Goal: Information Seeking & Learning: Learn about a topic

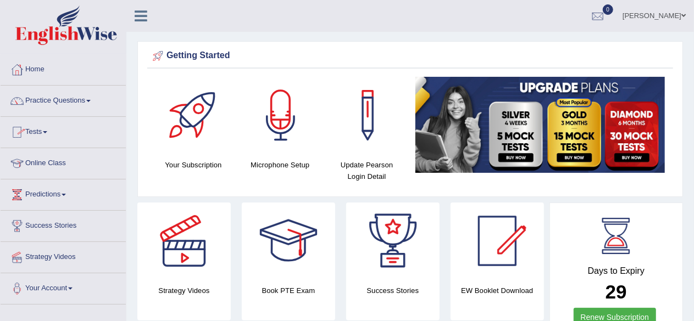
click at [90, 98] on link "Practice Questions" at bounding box center [63, 99] width 125 height 27
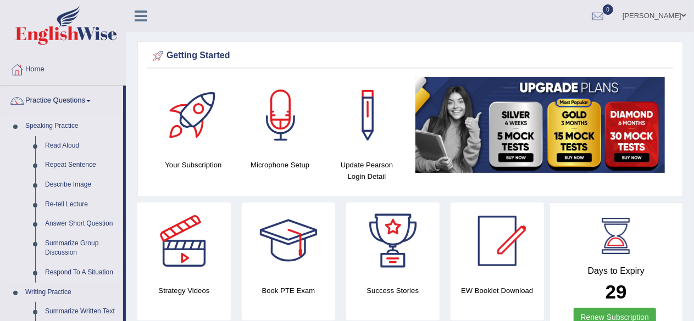
click at [42, 124] on link "Speaking Practice" at bounding box center [71, 126] width 103 height 20
drag, startPoint x: 124, startPoint y: 167, endPoint x: 135, endPoint y: 203, distance: 37.7
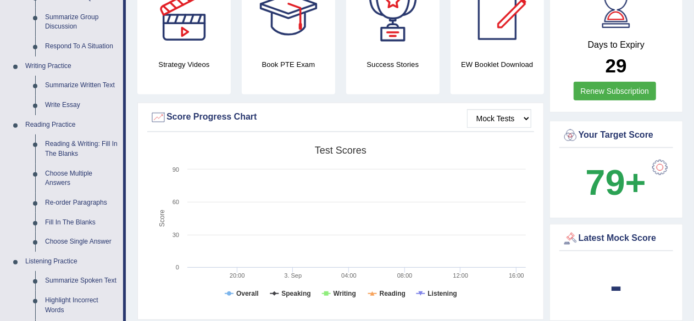
scroll to position [228, 0]
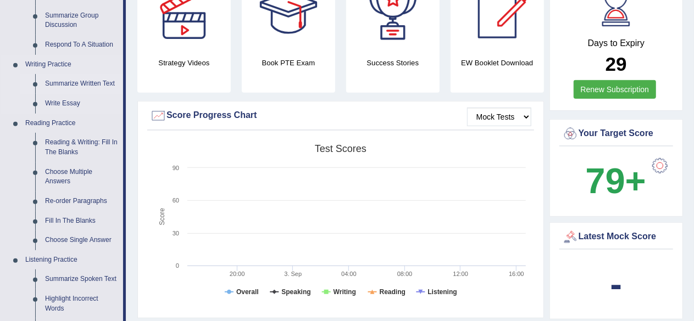
click at [73, 80] on link "Summarize Written Text" at bounding box center [81, 84] width 83 height 20
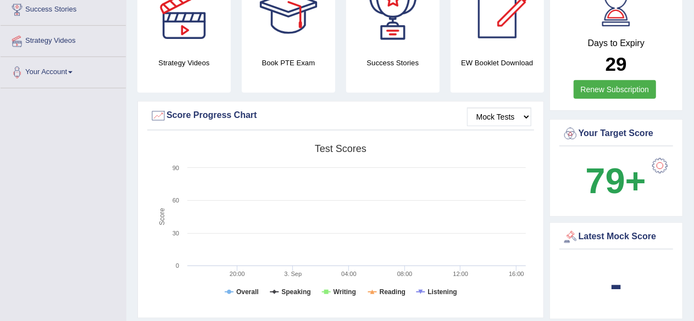
scroll to position [262, 0]
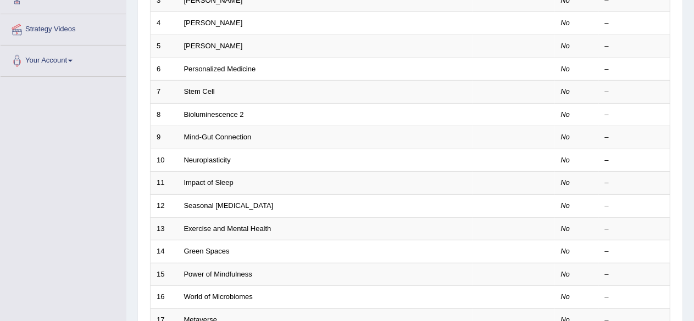
scroll to position [229, 0]
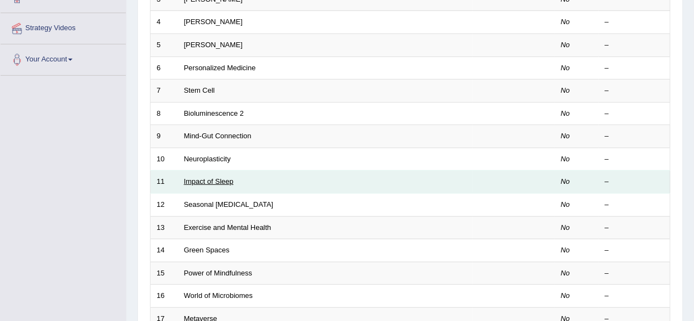
click at [205, 177] on link "Impact of Sleep" at bounding box center [208, 181] width 49 height 8
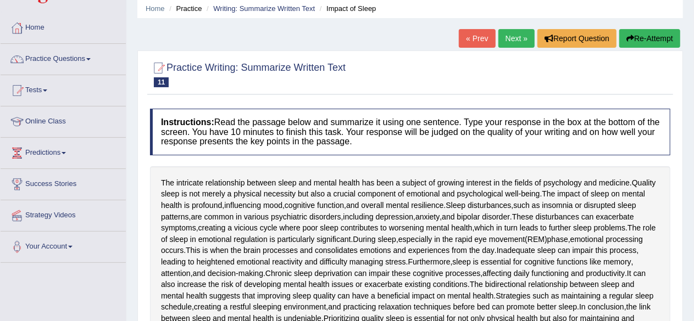
scroll to position [31, 0]
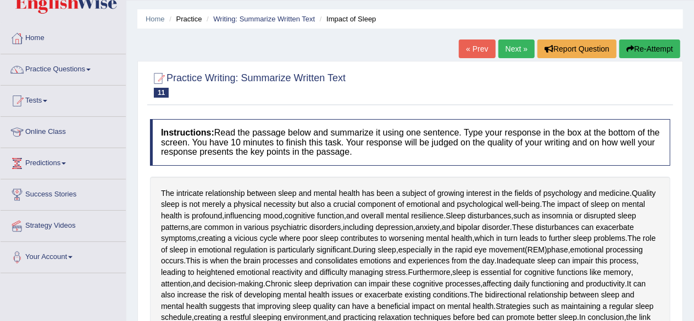
click at [687, 113] on html "Toggle navigation Home Practice Questions Speaking Practice Read Aloud Repeat S…" at bounding box center [347, 129] width 694 height 321
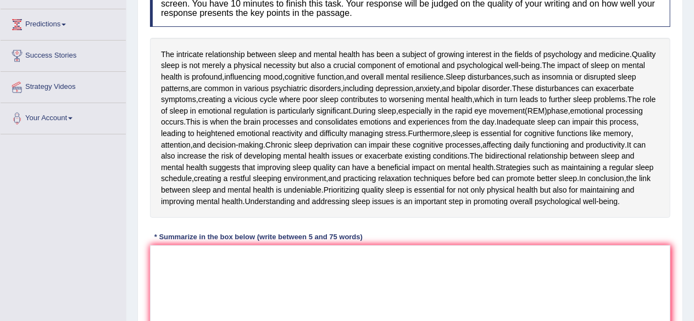
scroll to position [176, 0]
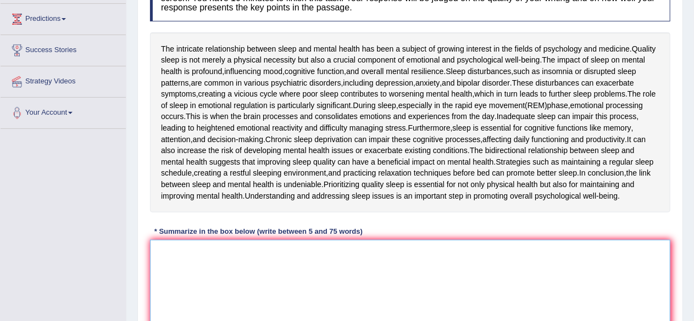
click at [216, 270] on textarea at bounding box center [410, 293] width 520 height 107
type textarea "I"
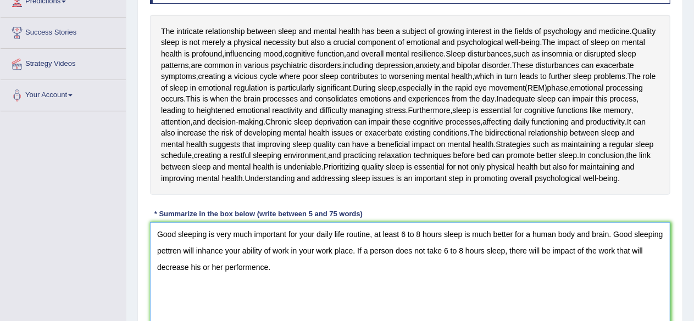
scroll to position [290, 0]
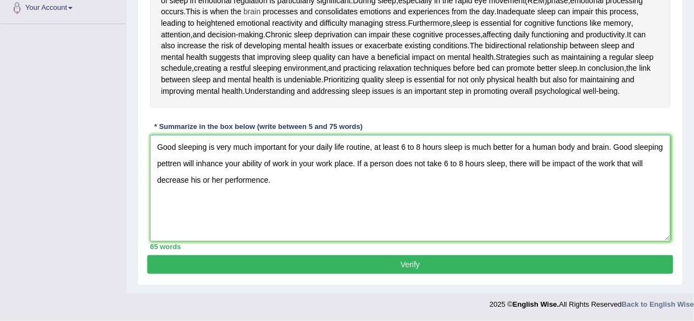
type textarea "Good sleeping is very much important for your daily life routine, at least 6 to…"
click at [381, 264] on button "Verify" at bounding box center [410, 264] width 526 height 19
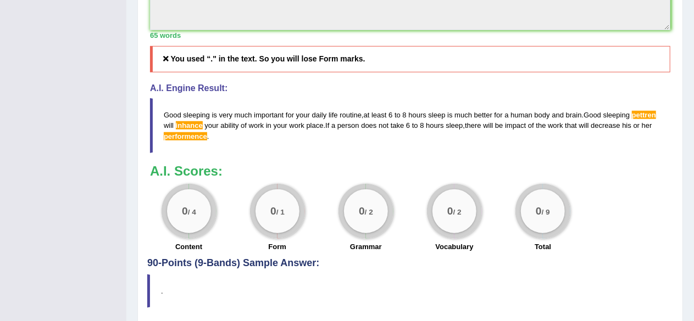
scroll to position [524, 0]
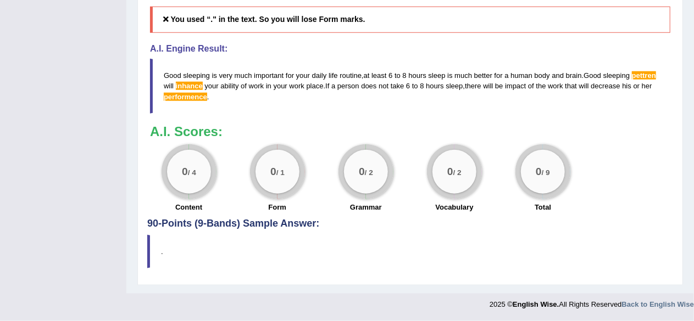
drag, startPoint x: 239, startPoint y: 98, endPoint x: 165, endPoint y: 71, distance: 78.6
click at [165, 71] on blockquote "Good sleeping is very much important for your daily life routine , at least 6 t…" at bounding box center [410, 86] width 520 height 54
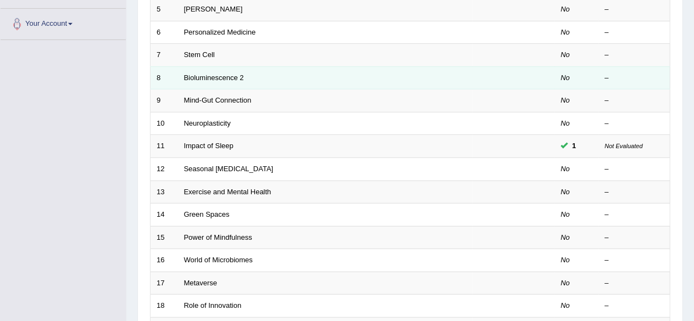
scroll to position [229, 0]
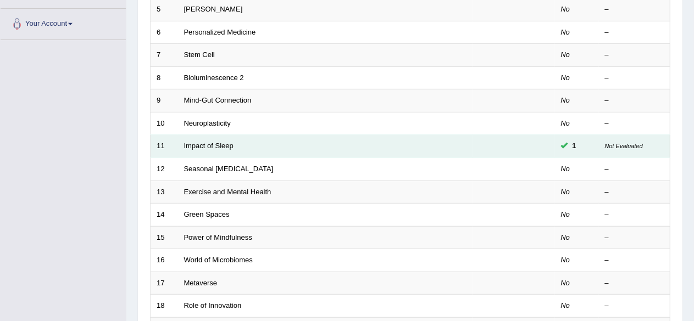
scroll to position [229, 0]
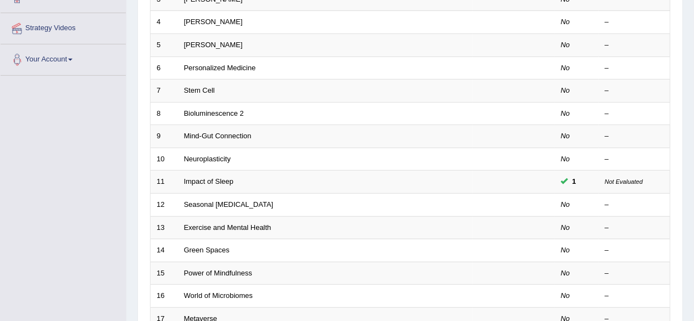
click at [73, 55] on link "Your Account" at bounding box center [63, 58] width 125 height 27
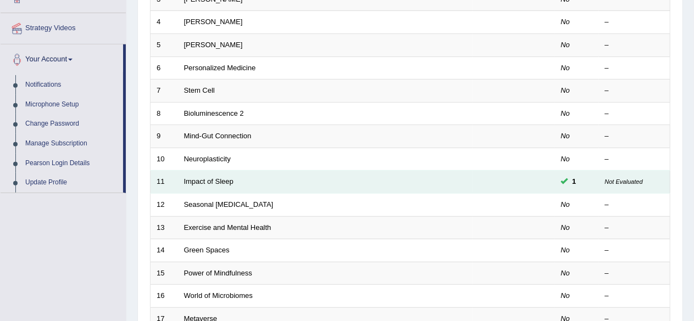
click at [571, 179] on span "1" at bounding box center [574, 182] width 13 height 12
click at [221, 180] on link "Impact of Sleep" at bounding box center [208, 181] width 49 height 8
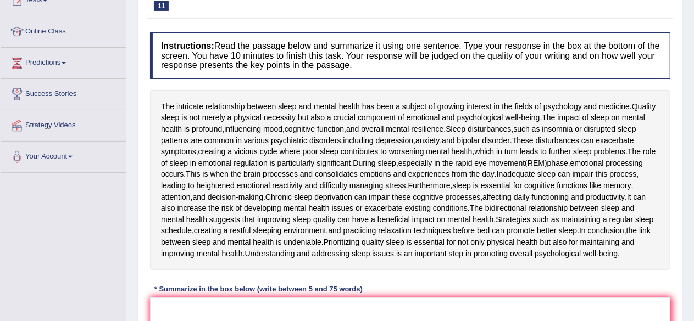
scroll to position [130, 0]
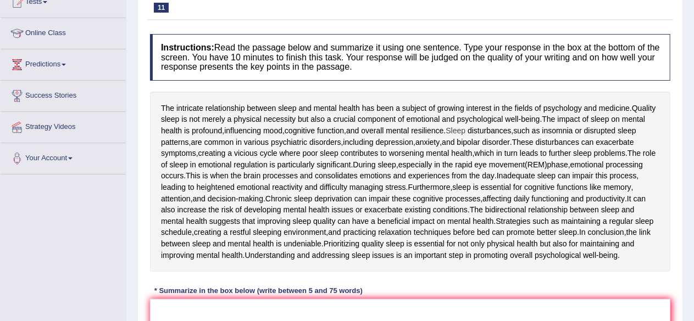
click at [458, 135] on span "Sleep" at bounding box center [456, 131] width 20 height 12
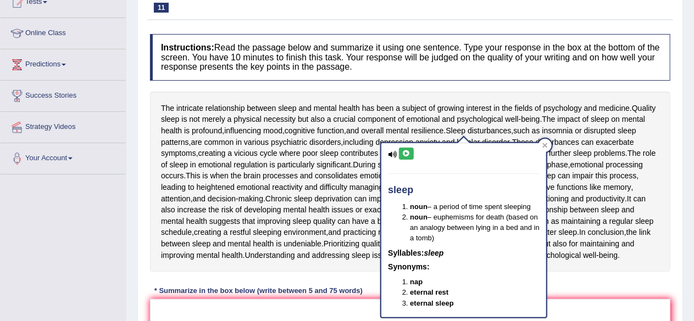
click at [677, 173] on div "Practice Writing: Summarize Written Text 11 Impact of Sleep Instructions: Read …" at bounding box center [410, 213] width 546 height 474
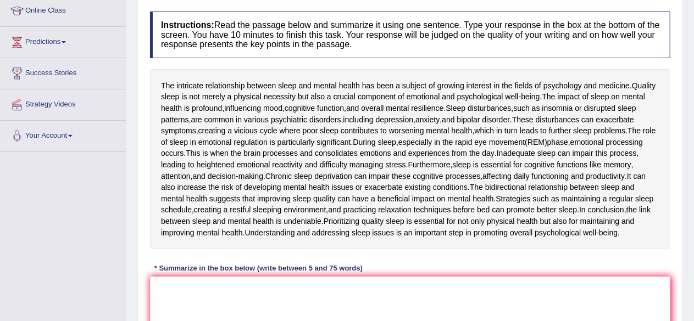
scroll to position [155, 0]
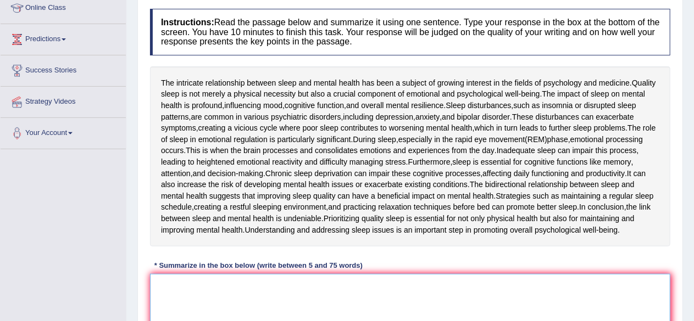
click at [213, 299] on textarea at bounding box center [410, 327] width 520 height 107
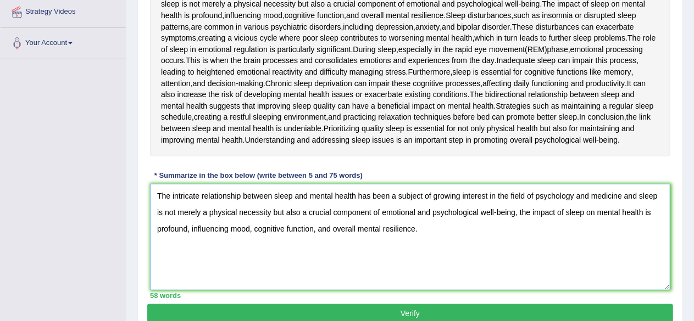
scroll to position [303, 0]
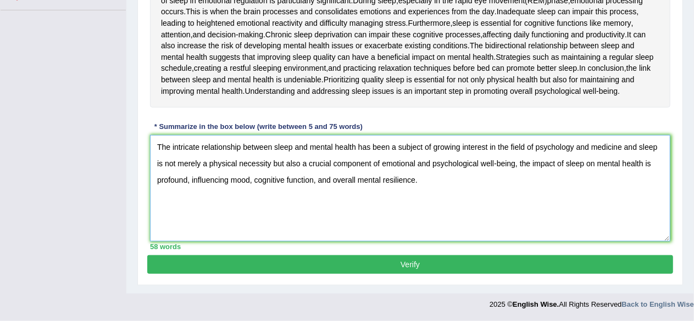
type textarea "The intricate relationship between sleep and mental health has been a subject o…"
click at [425, 270] on button "Verify" at bounding box center [410, 264] width 526 height 19
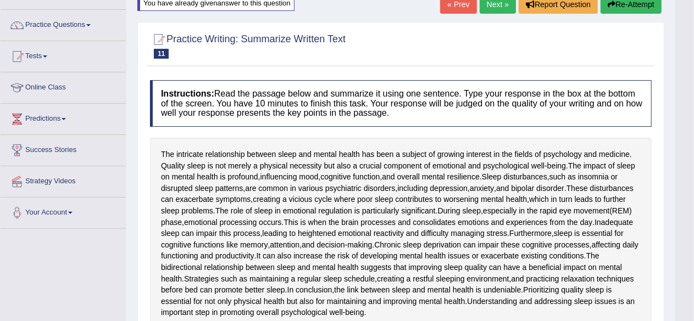
scroll to position [71, 0]
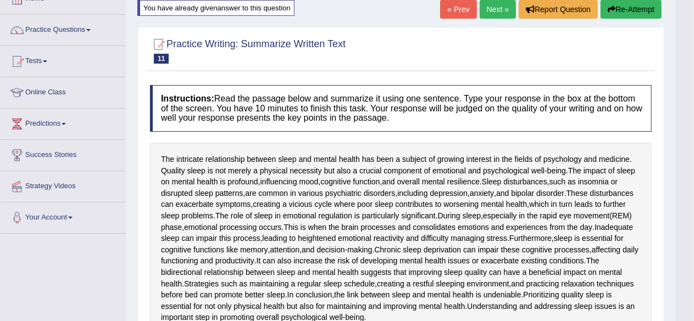
click at [59, 118] on link "Predictions" at bounding box center [63, 122] width 125 height 27
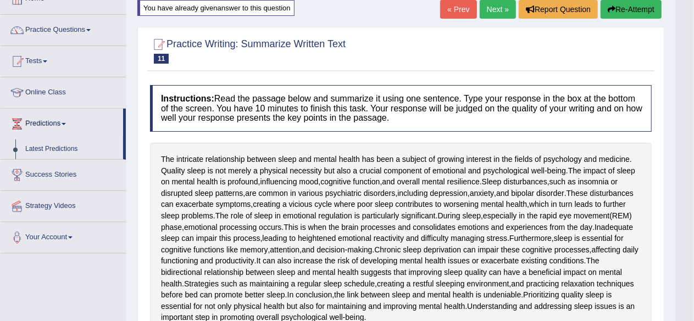
click at [59, 118] on link "Predictions" at bounding box center [62, 122] width 123 height 27
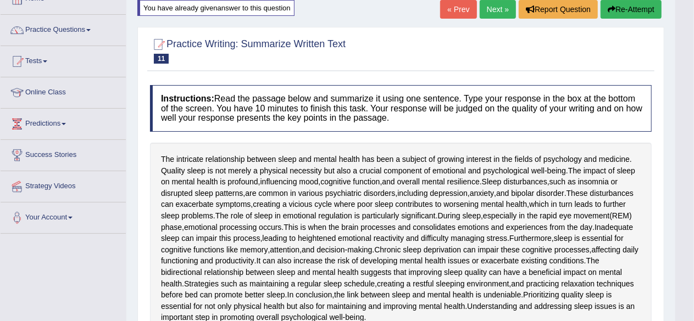
scroll to position [0, 0]
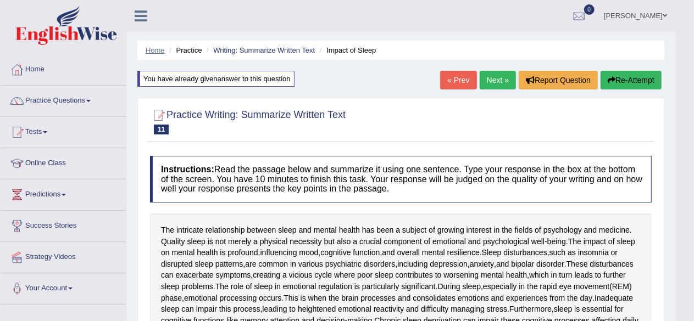
click at [153, 51] on link "Home" at bounding box center [155, 50] width 19 height 8
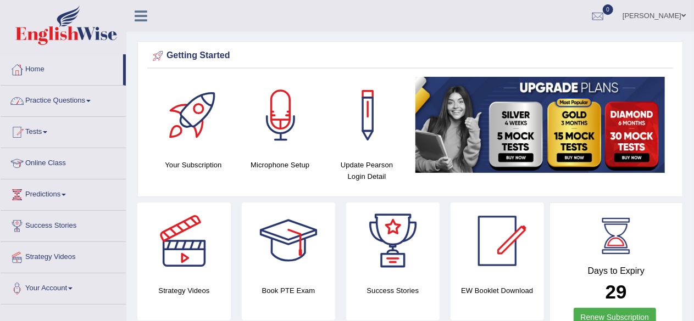
drag, startPoint x: 124, startPoint y: 83, endPoint x: 125, endPoint y: 116, distance: 33.0
click at [125, 116] on ul "Home Practice Questions Speaking Practice Read Aloud Repeat Sentence Describe I…" at bounding box center [63, 179] width 125 height 251
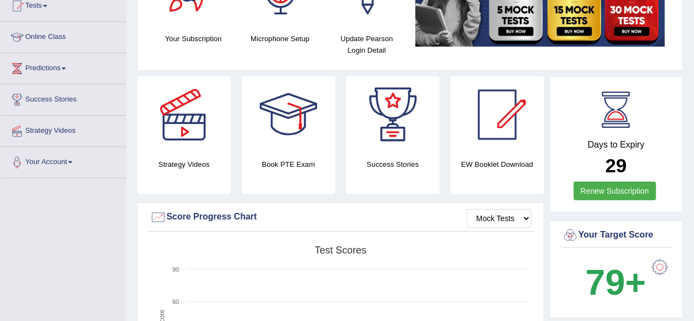
scroll to position [40, 0]
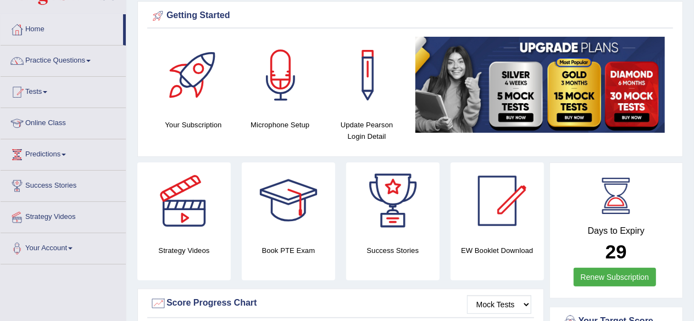
click at [90, 63] on link "Practice Questions" at bounding box center [63, 59] width 125 height 27
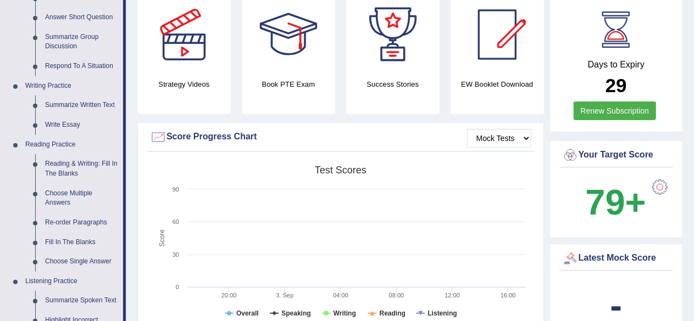
scroll to position [204, 0]
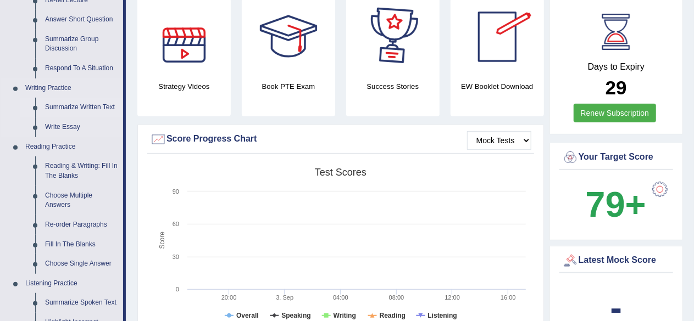
click at [73, 105] on link "Summarize Written Text" at bounding box center [81, 108] width 83 height 20
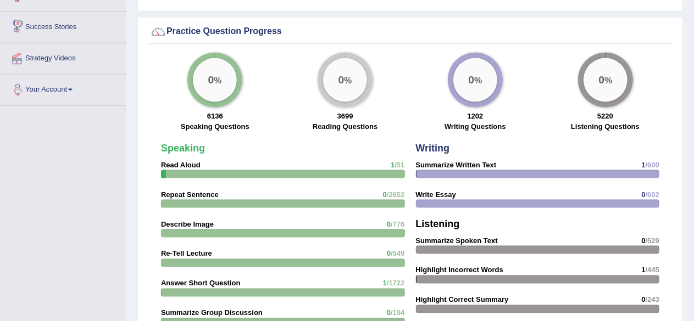
scroll to position [791, 0]
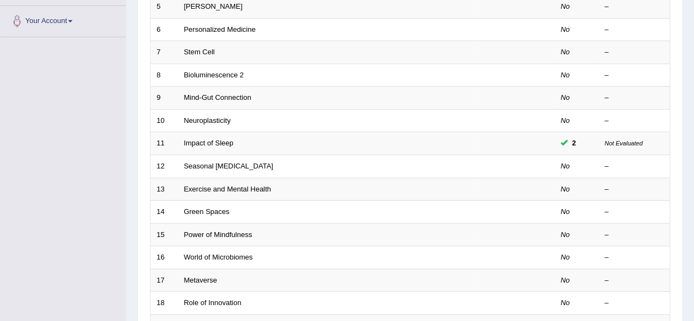
scroll to position [268, 0]
drag, startPoint x: 699, startPoint y: 99, endPoint x: 703, endPoint y: 213, distance: 113.2
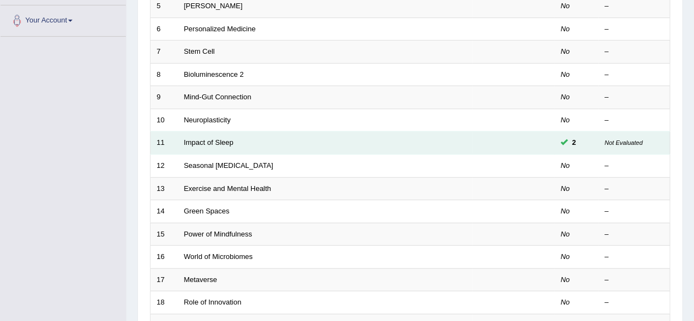
click at [569, 139] on span "2" at bounding box center [574, 143] width 13 height 12
click at [208, 139] on link "Impact of Sleep" at bounding box center [208, 142] width 49 height 8
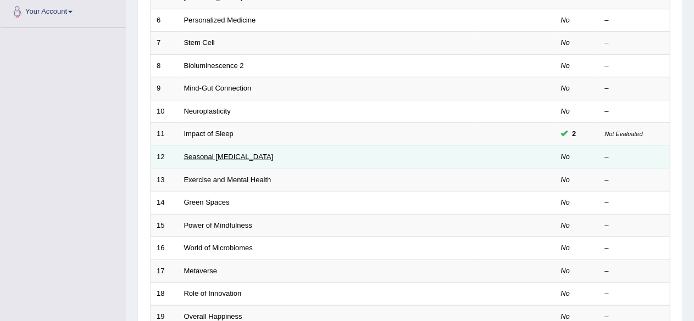
click at [222, 153] on link "Seasonal [MEDICAL_DATA]" at bounding box center [229, 157] width 90 height 8
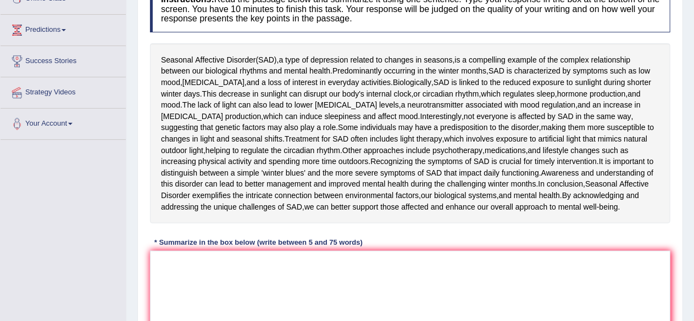
scroll to position [165, 0]
click at [204, 278] on textarea at bounding box center [410, 304] width 520 height 107
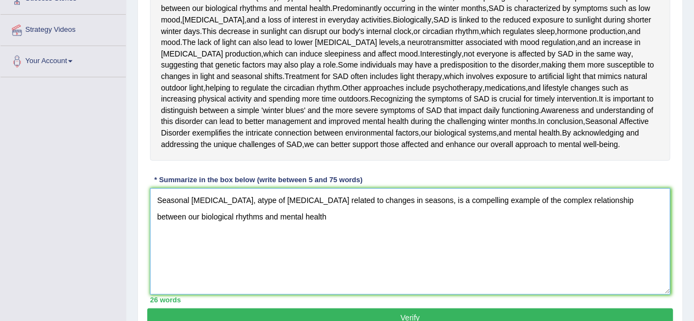
scroll to position [278, 0]
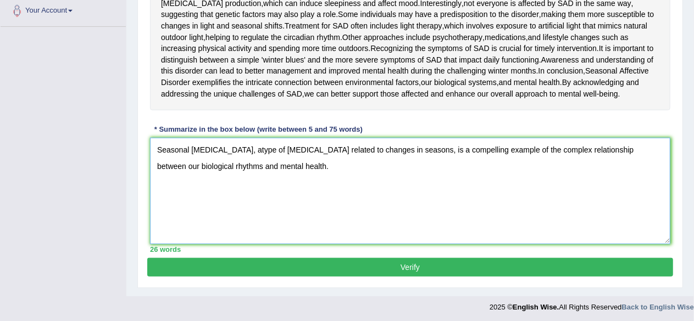
type textarea "Seasonal Affective Disorder, atype of depression related to changes in seasons,…"
click at [421, 262] on button "Verify" at bounding box center [410, 267] width 526 height 19
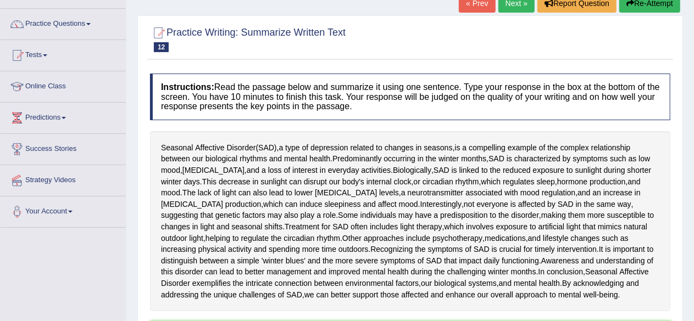
scroll to position [0, 0]
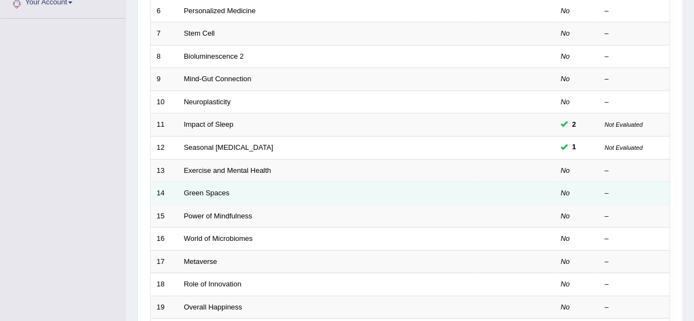
scroll to position [277, 0]
